Goal: Information Seeking & Learning: Learn about a topic

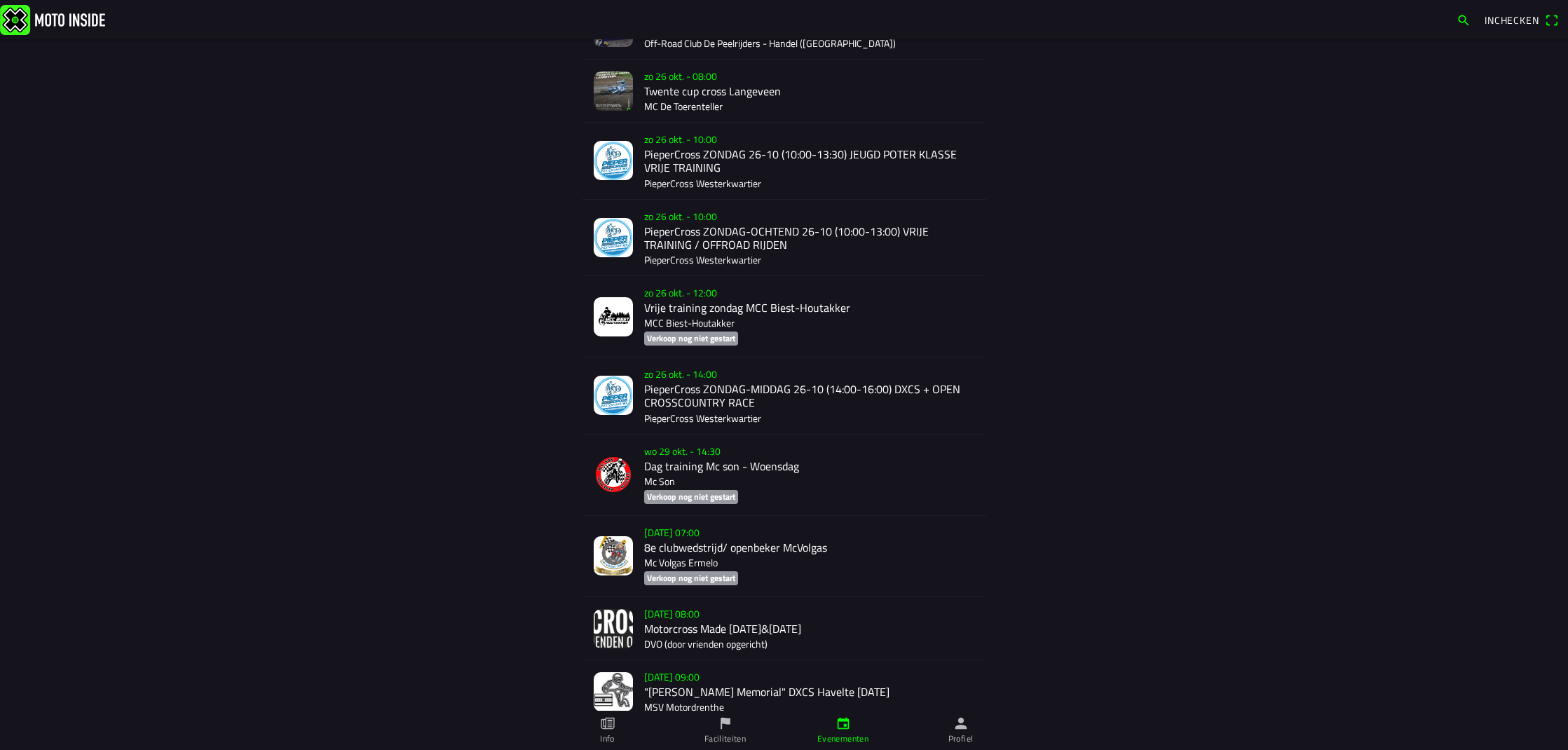
scroll to position [1723, 0]
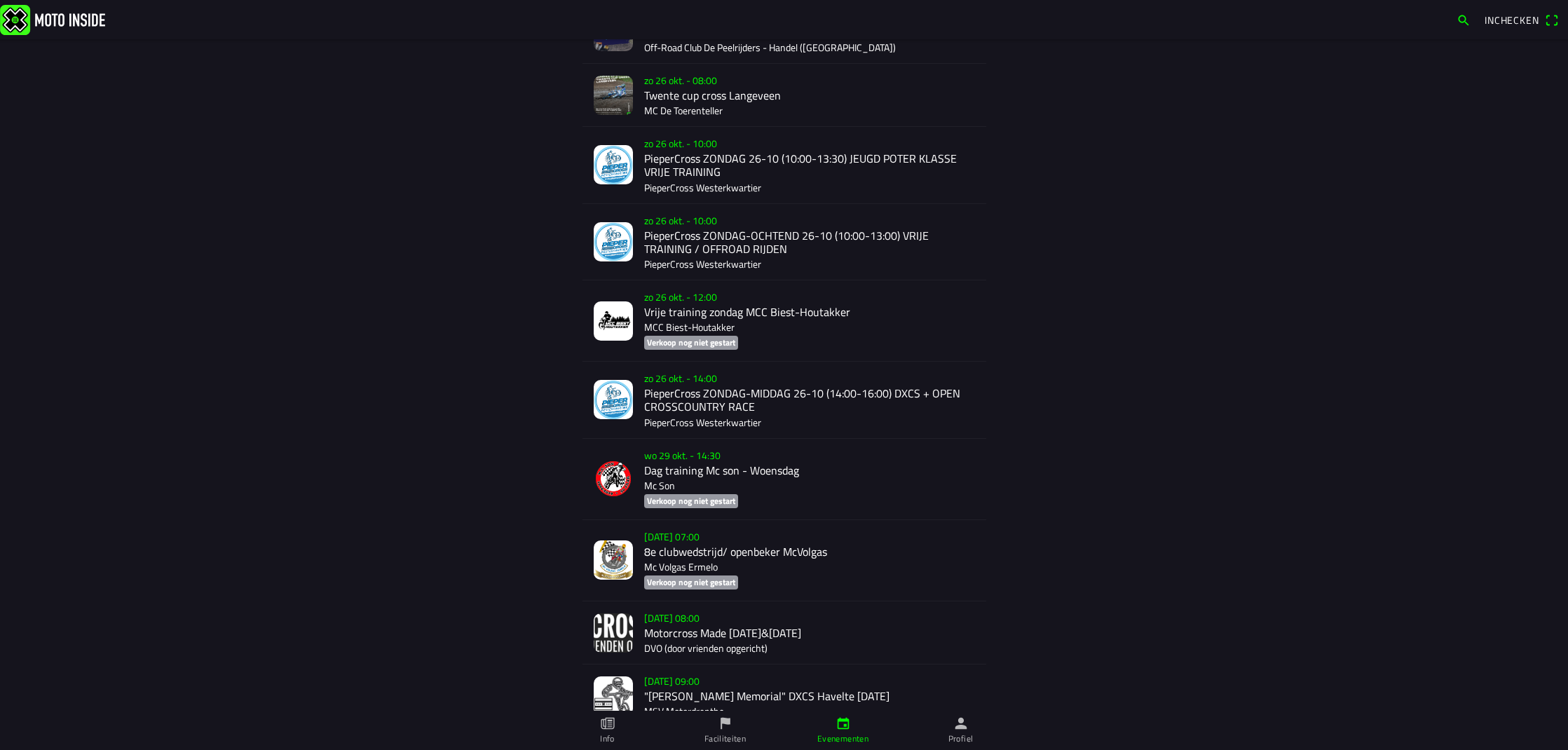
click at [718, 155] on div "[DATE] 10:00 PieperCross [DATE] (10:00-13:30) JEUGD POTER KLASSE VRIJE TRAINING…" at bounding box center [809, 164] width 331 height 76
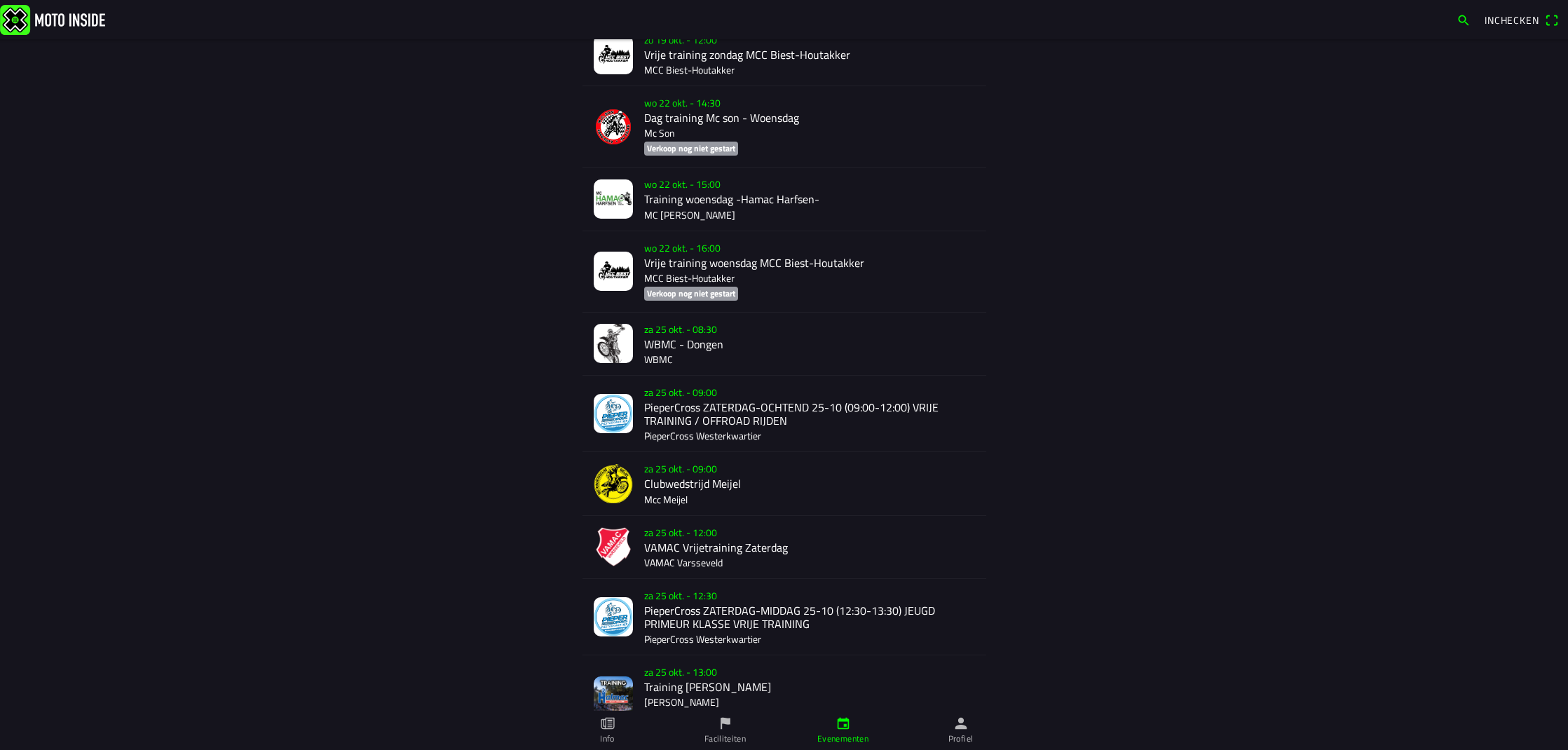
scroll to position [854, 0]
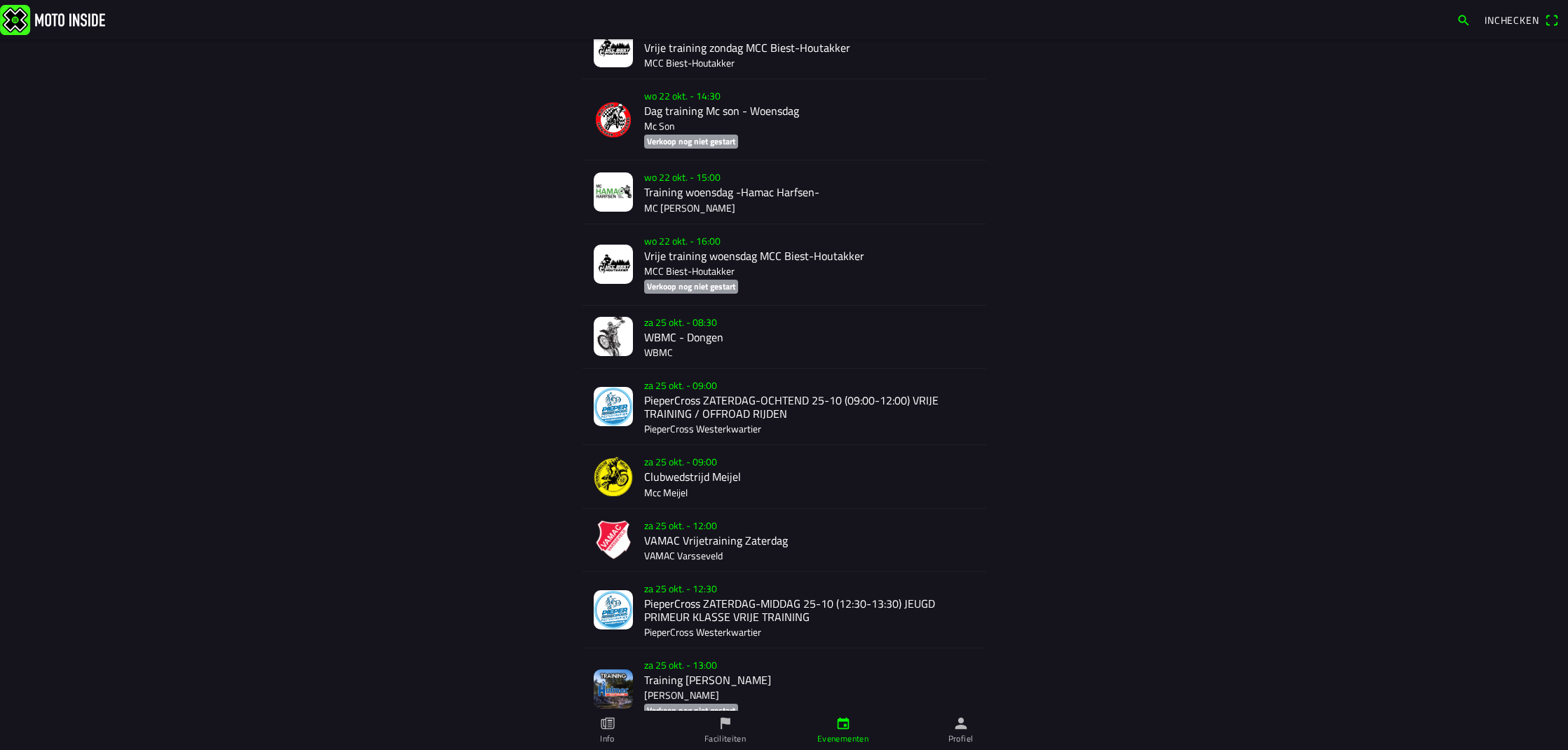
click at [682, 406] on div "[DATE] 09:00 PieperCross ZATERDAG-OCHTEND 25-10 (09:00-12:00) VRIJE TRAINING / …" at bounding box center [809, 407] width 331 height 76
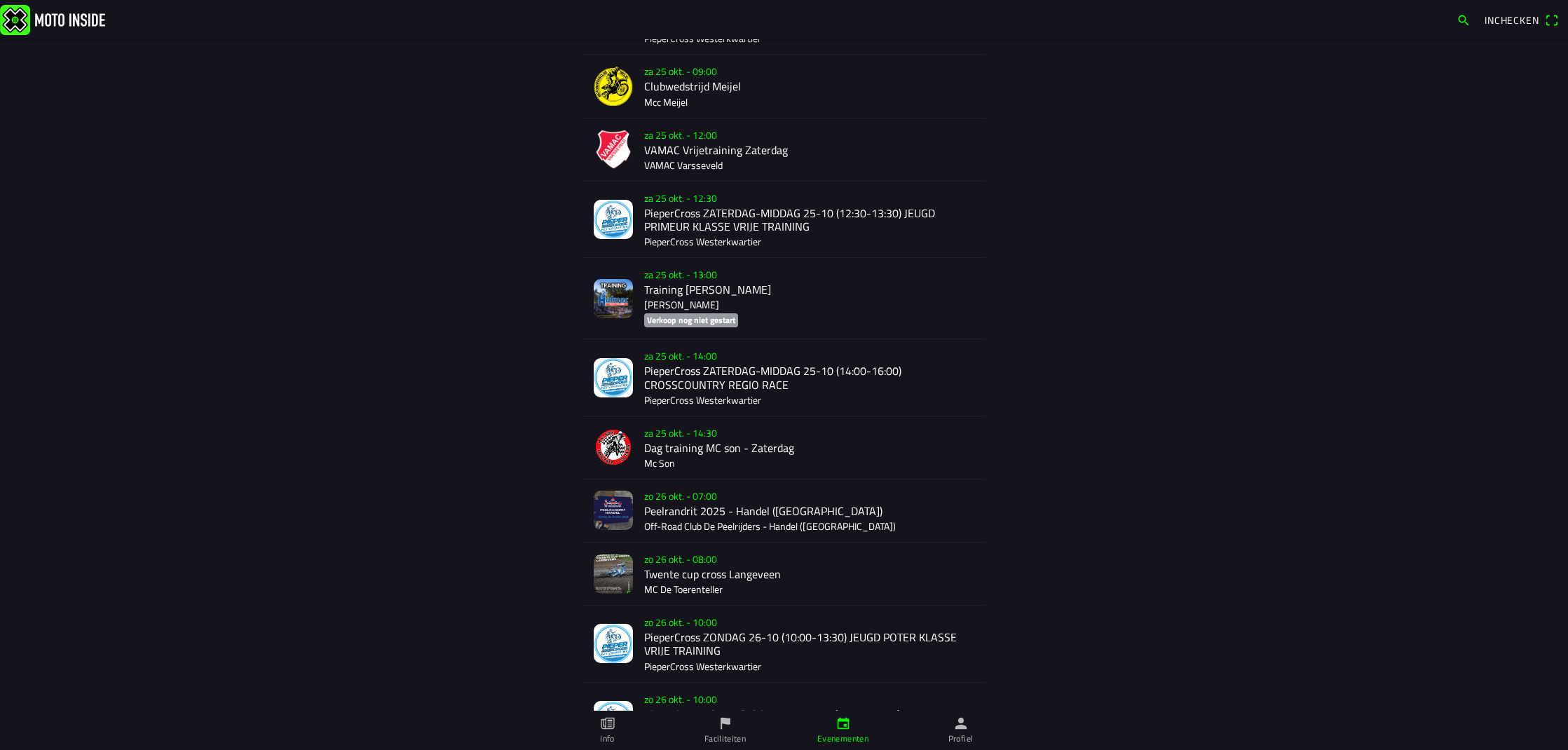
scroll to position [1249, 0]
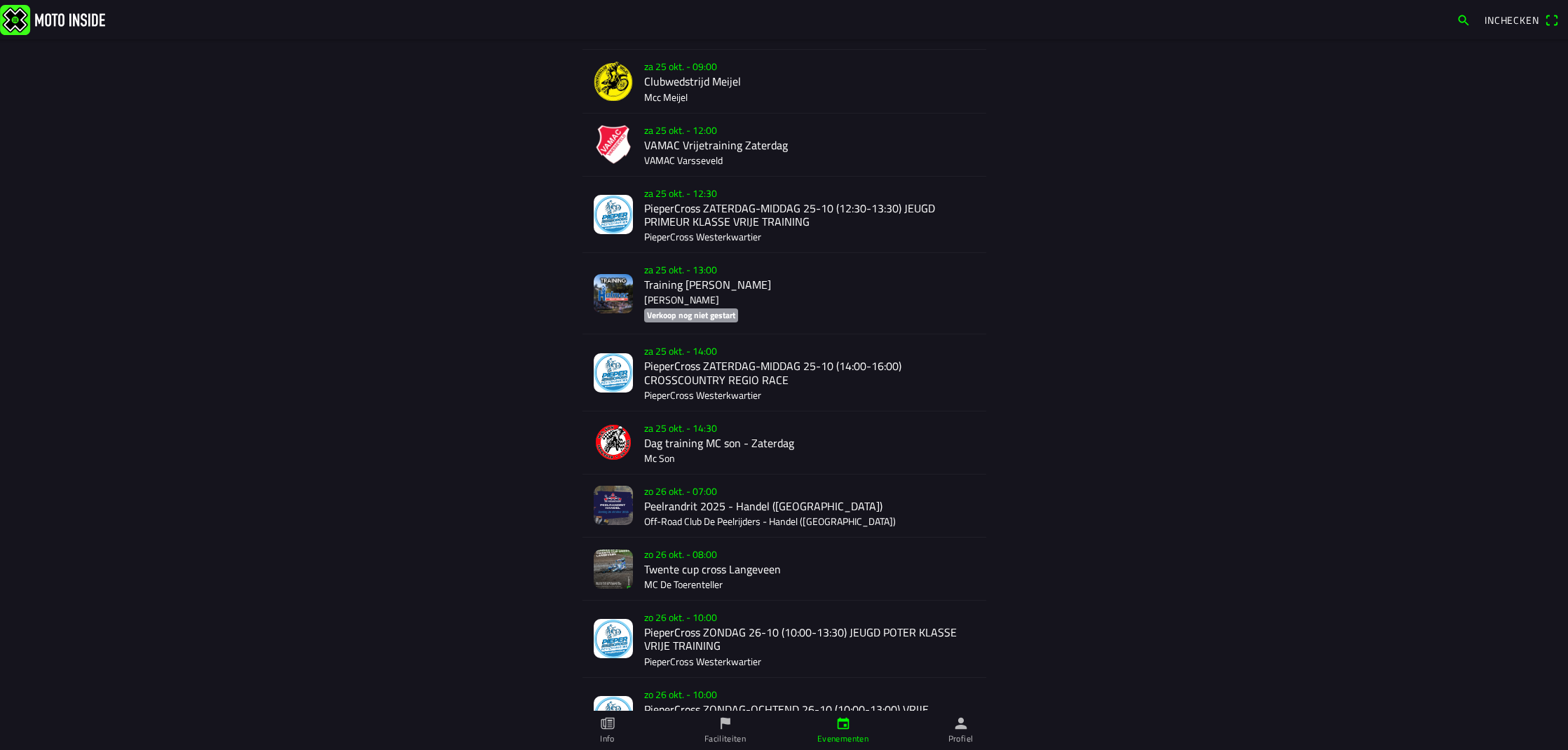
click at [658, 210] on div "[DATE] 12:30 PieperCross ZATERDAG-MIDDAG 25-10 (12:30-13:30) JEUGD PRIMEUR KLAS…" at bounding box center [809, 215] width 331 height 76
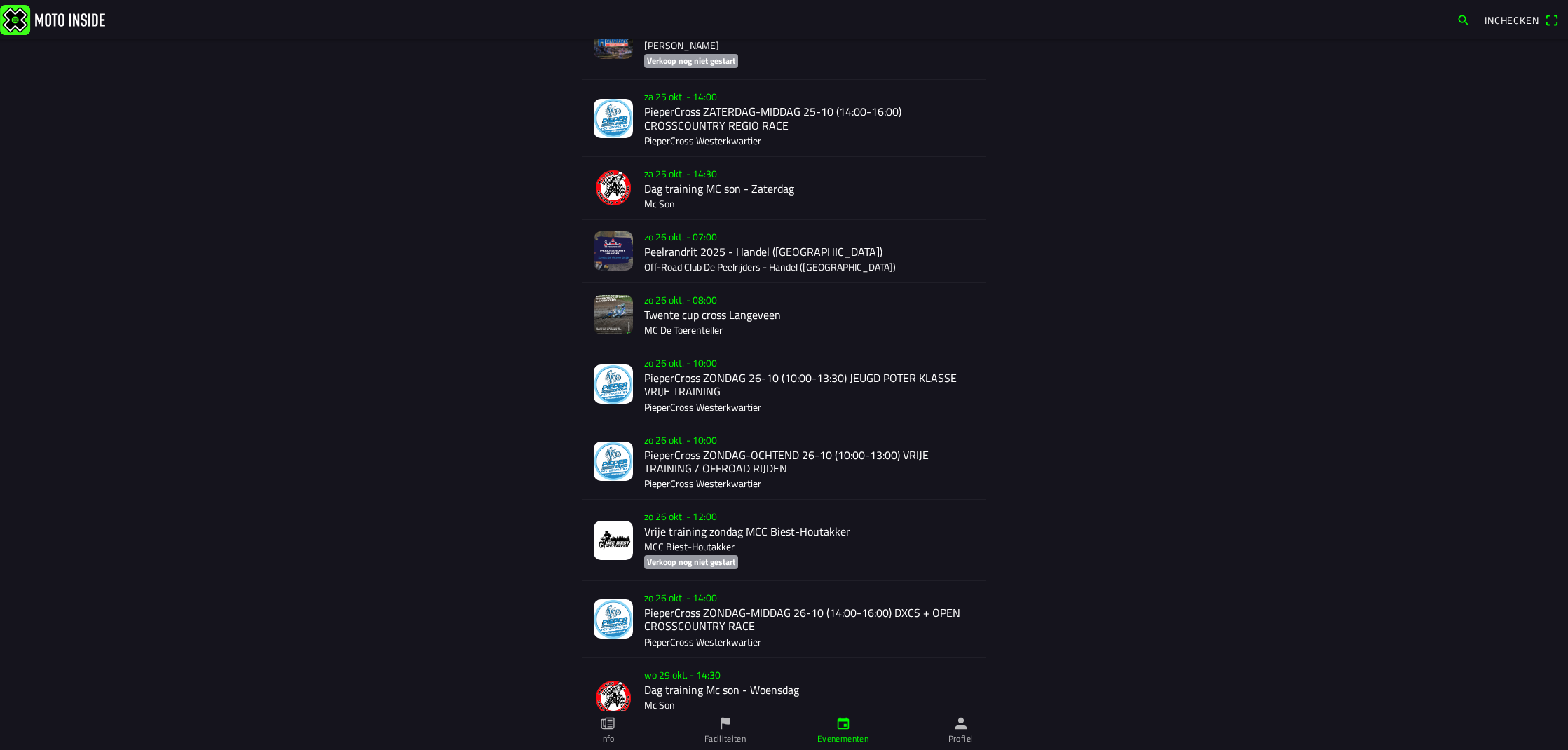
scroll to position [1510, 0]
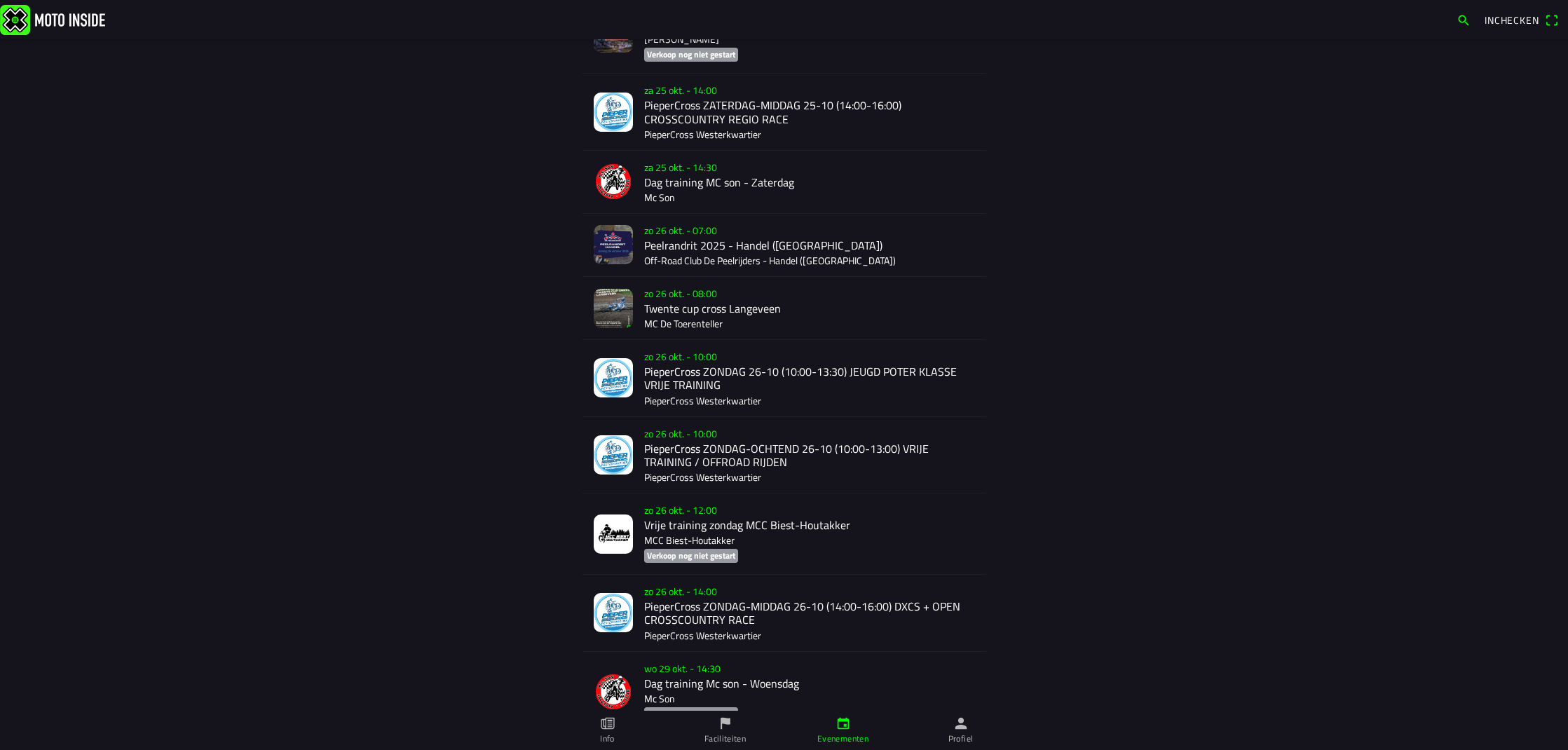
click at [742, 455] on div "[DATE] 10:00 PieperCross ZONDAG-OCHTEND 26-10 (10:00-13:00) VRIJE TRAINING / OF…" at bounding box center [809, 455] width 331 height 76
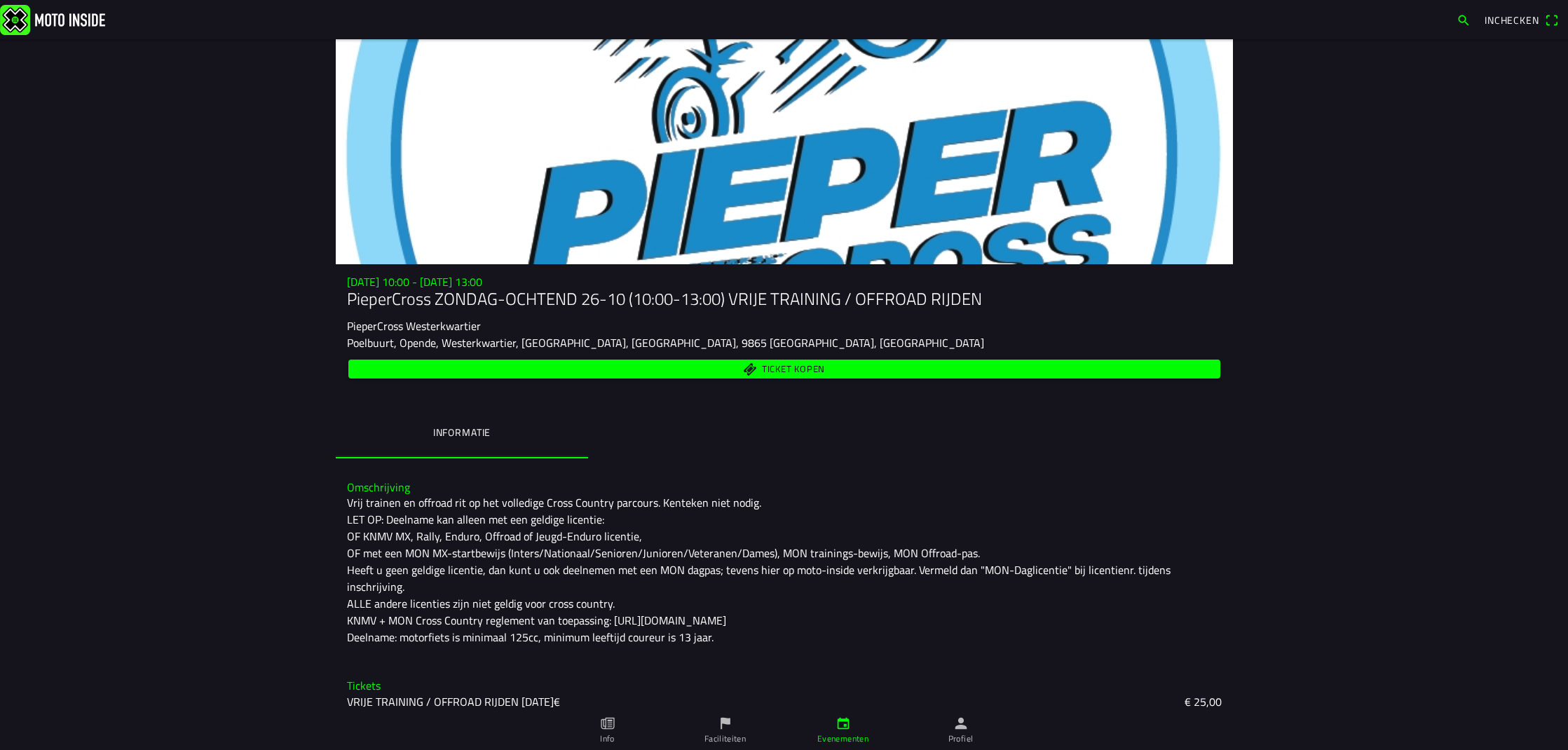
click at [851, 725] on icon "calendar" at bounding box center [843, 723] width 15 height 15
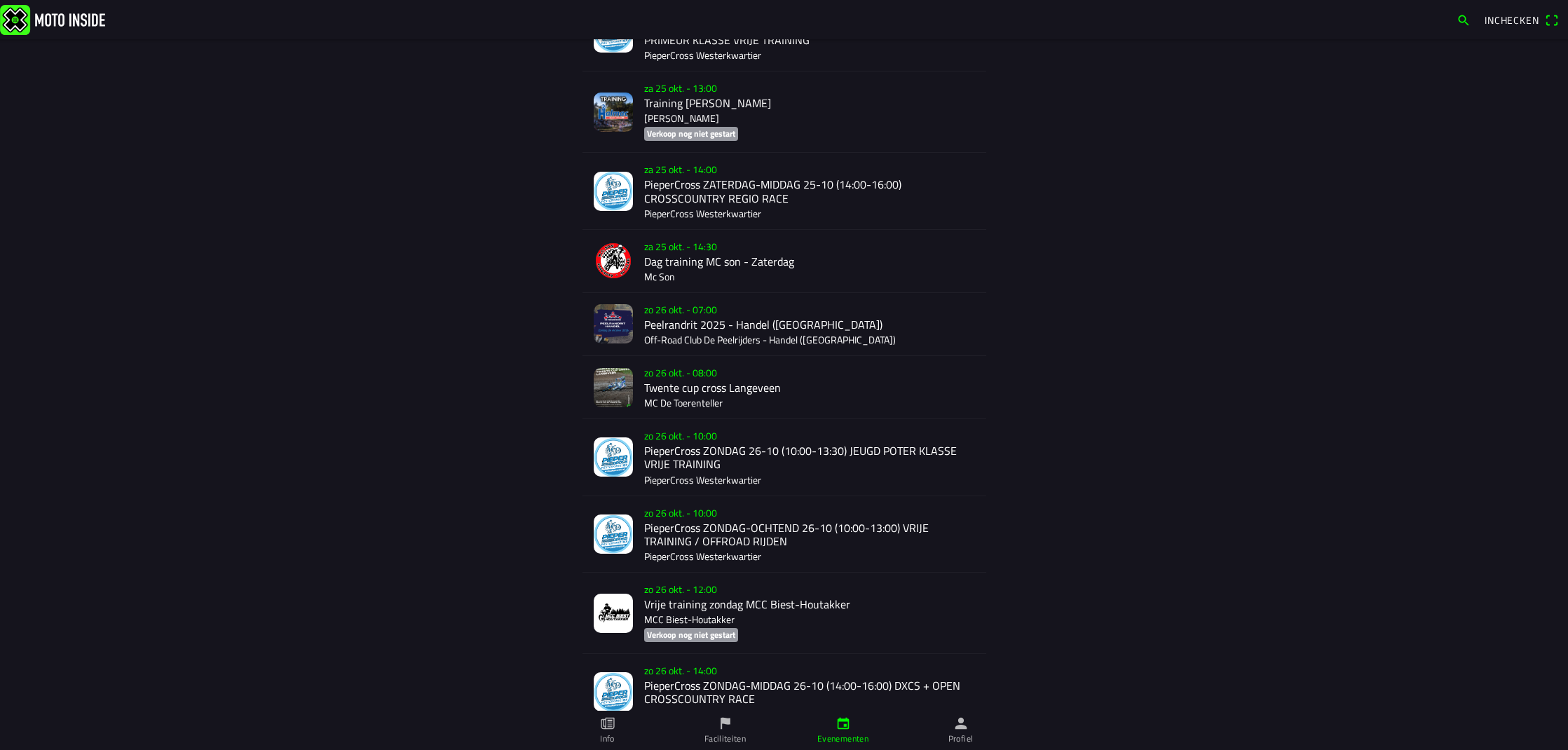
scroll to position [1687, 0]
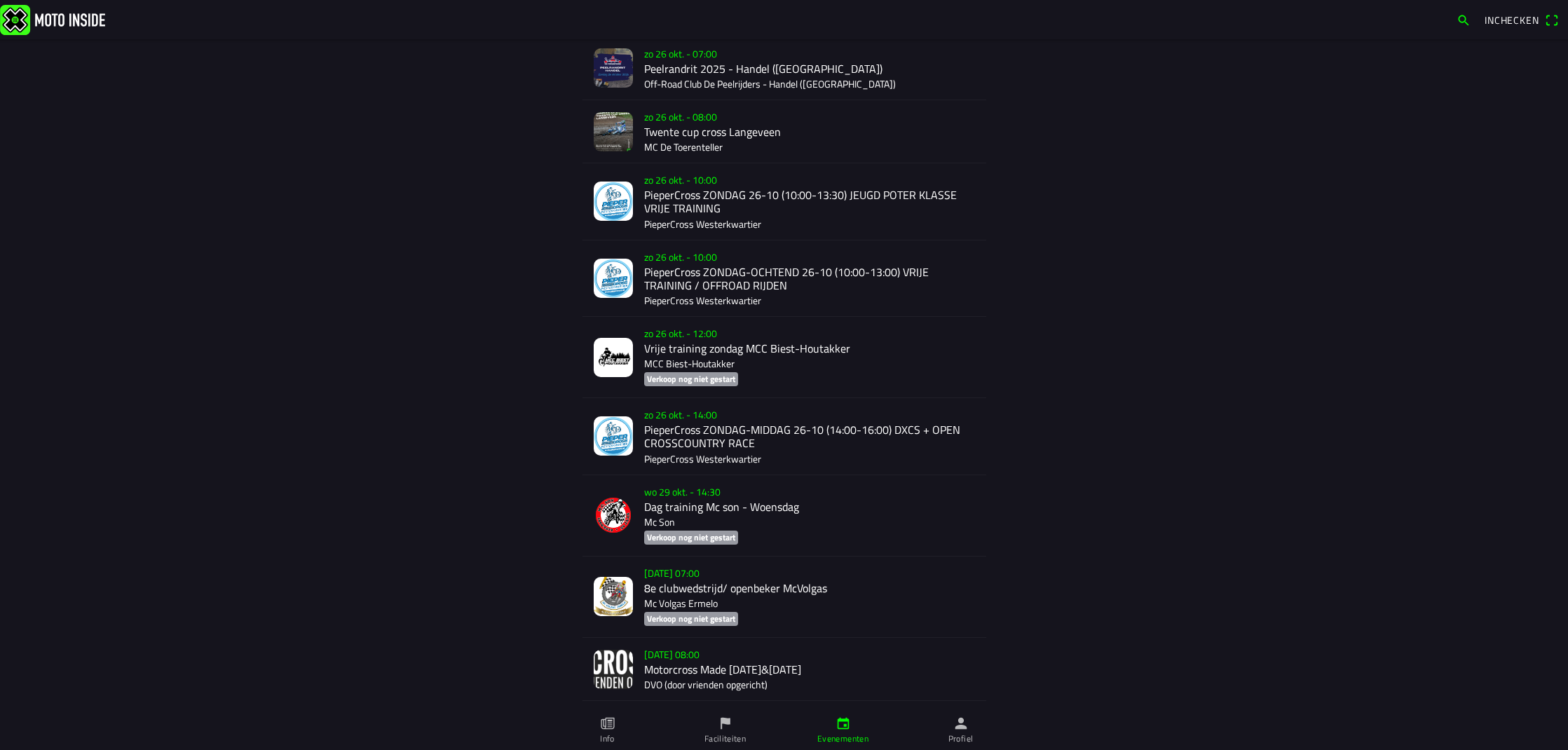
click at [727, 428] on div "[DATE] 14:00 PieperCross ZONDAG-MIDDAG 26-10 (14:00-16:00) DXCS + OPEN CROSSCOU…" at bounding box center [809, 436] width 331 height 76
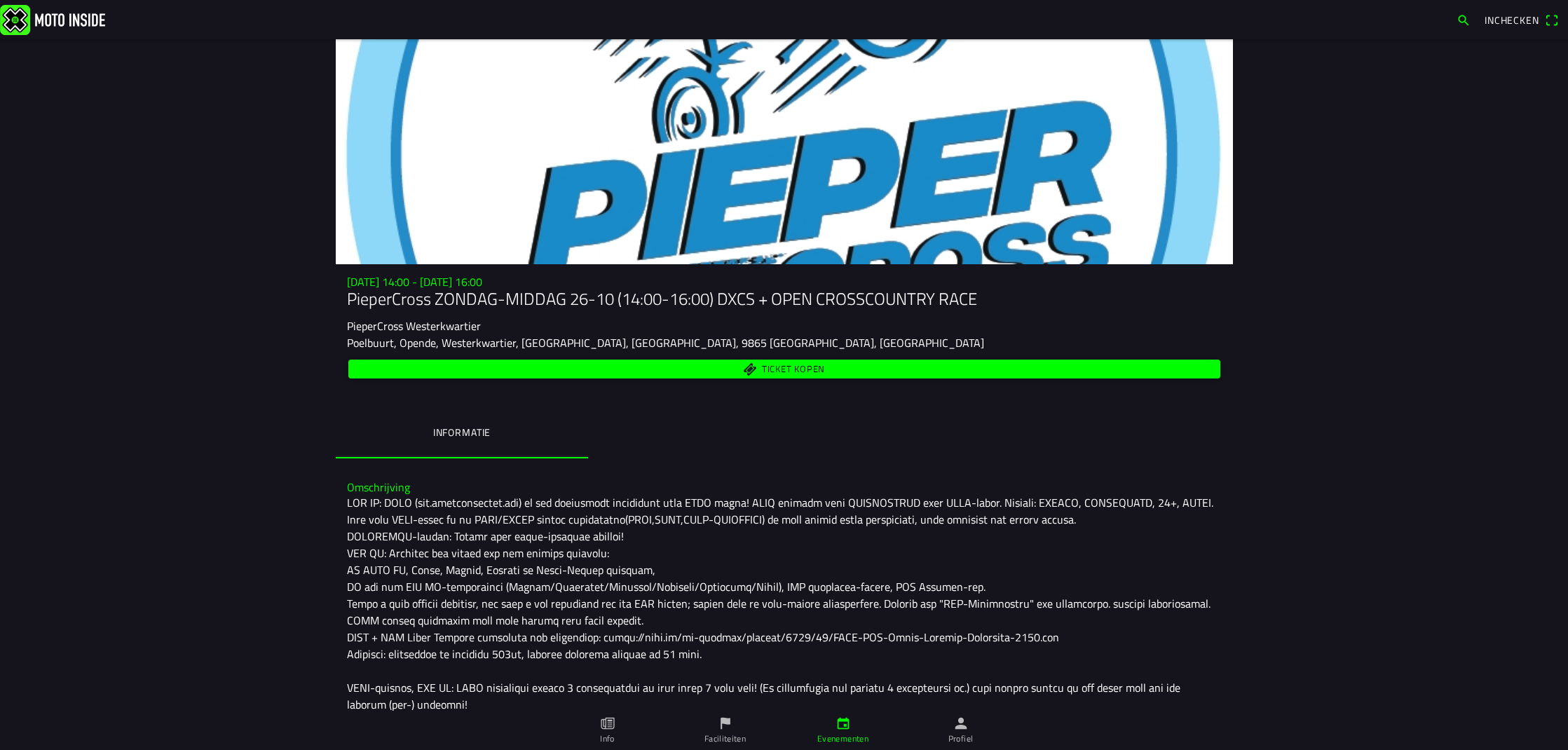
click at [843, 731] on link "Evenementen" at bounding box center [843, 730] width 118 height 39
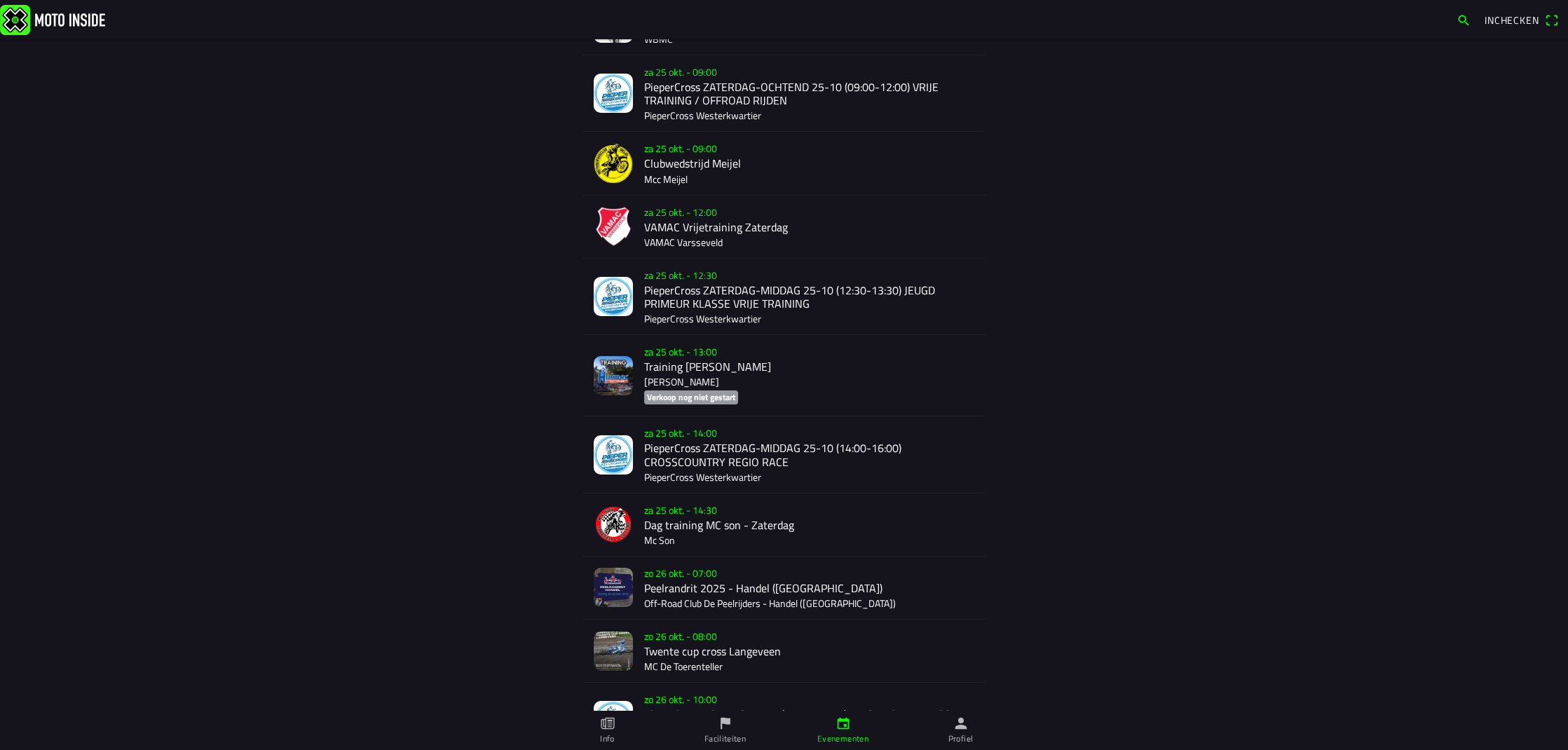
scroll to position [1171, 0]
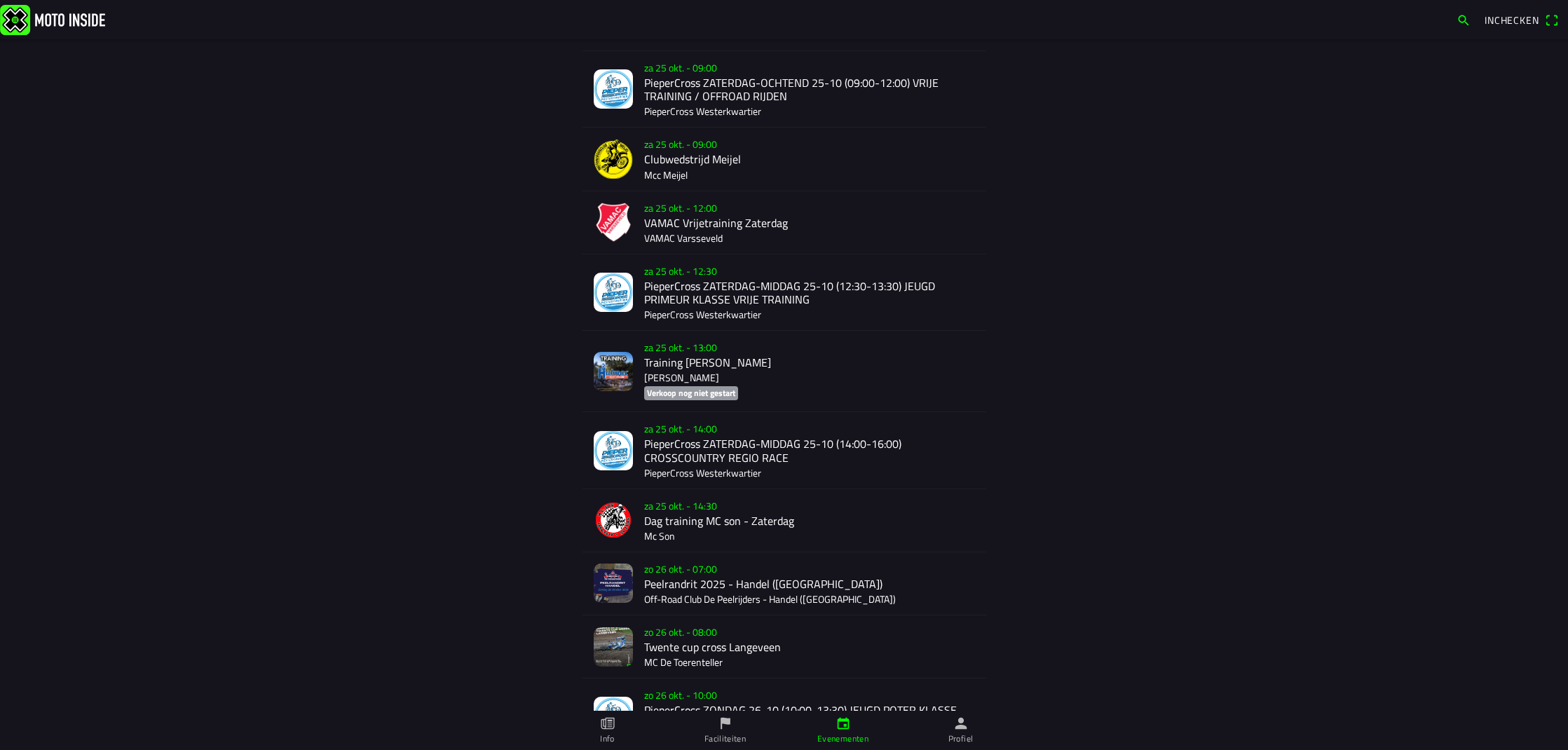
click at [677, 447] on div "[DATE] 14:00 PieperCross ZATERDAG-MIDDAG 25-10 (14:00-16:00) CROSSCOUNTRY REGIO…" at bounding box center [809, 450] width 331 height 76
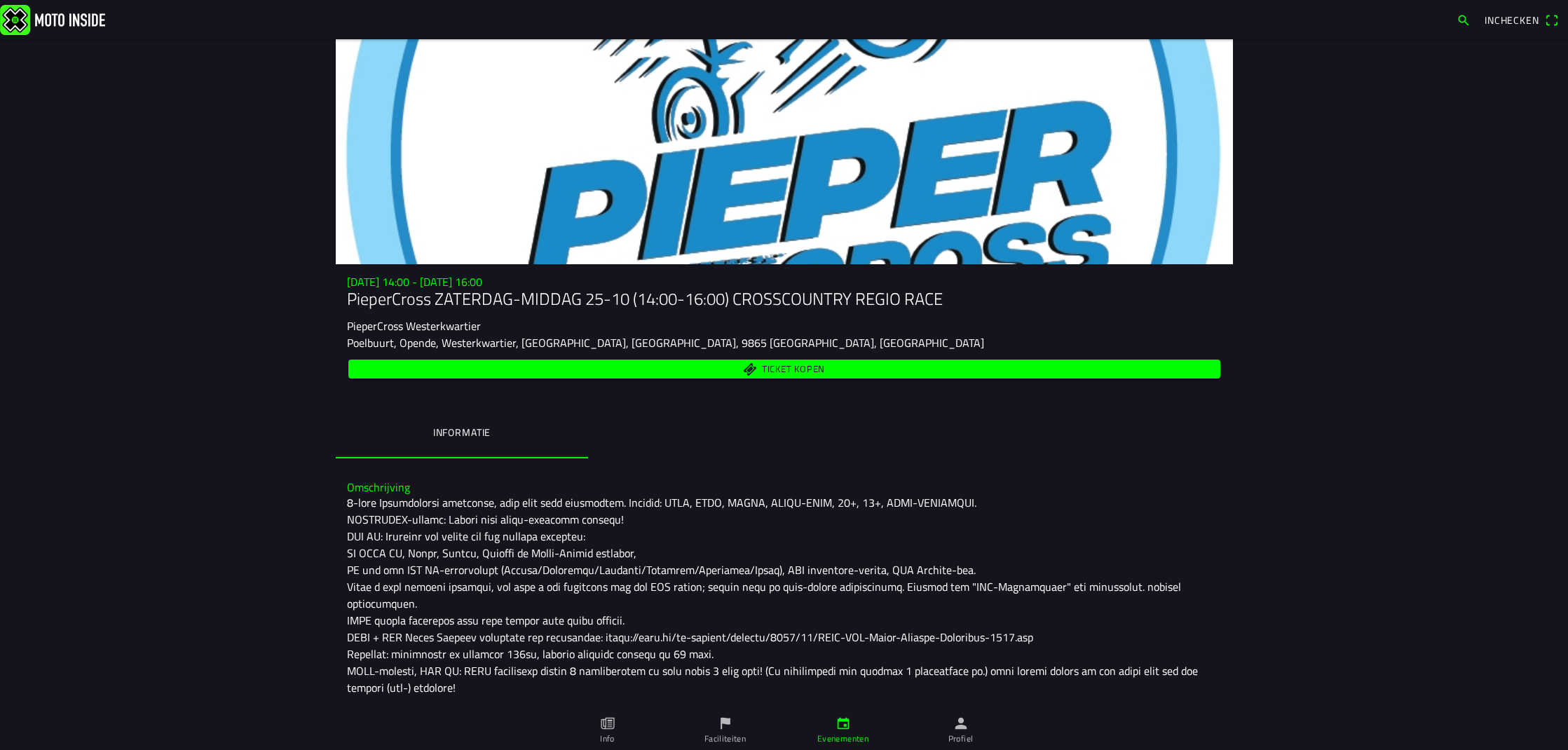
click at [840, 724] on icon "calendar" at bounding box center [843, 723] width 15 height 15
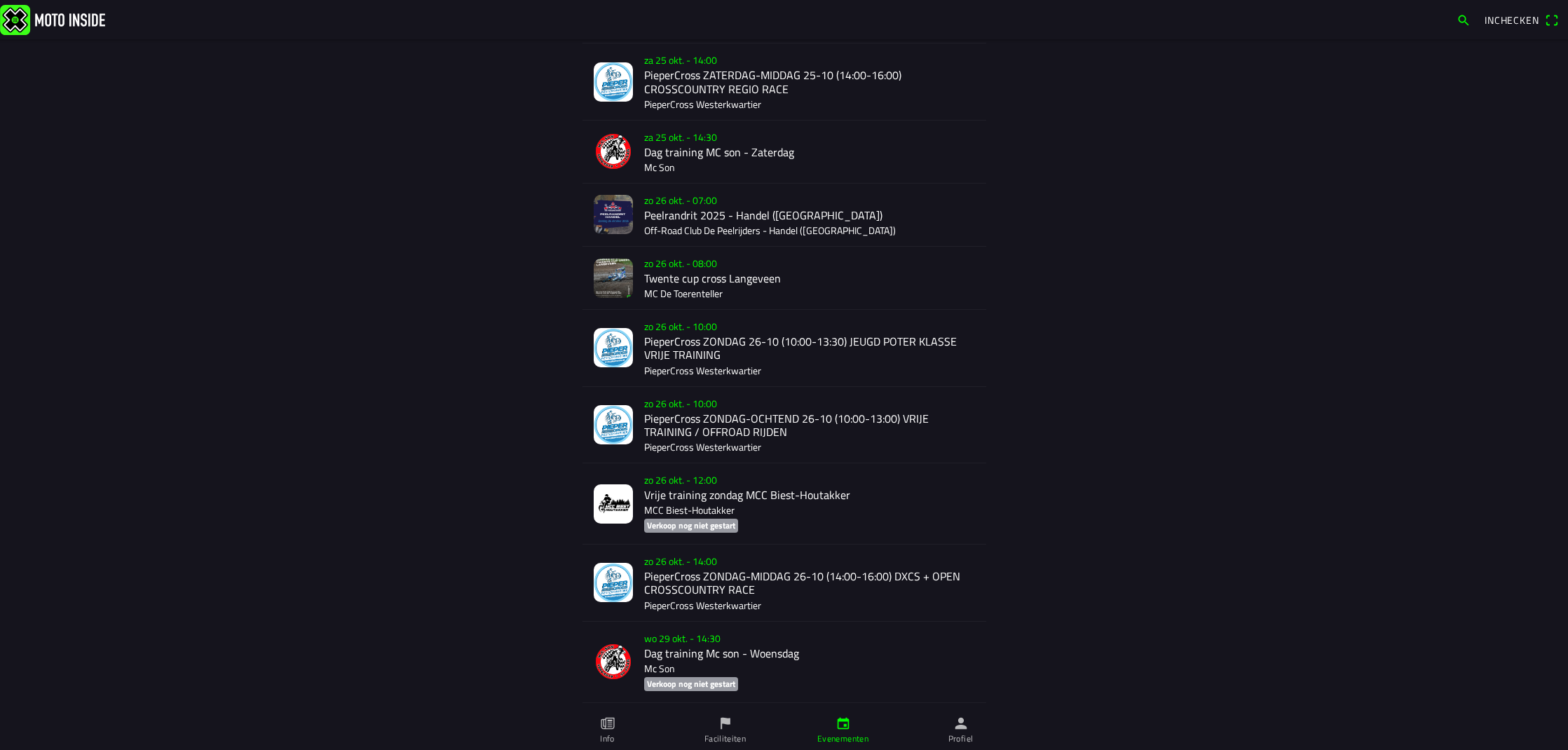
scroll to position [1544, 0]
